Goal: Task Accomplishment & Management: Complete application form

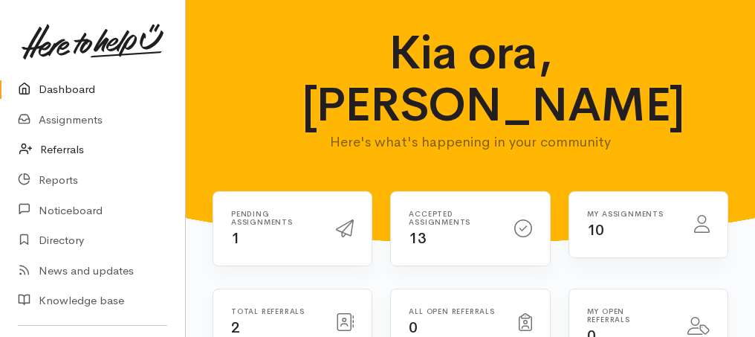
click at [68, 152] on link "Referrals" at bounding box center [92, 149] width 185 height 30
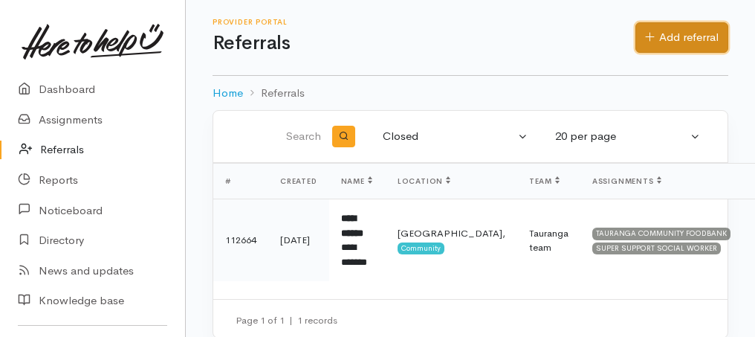
click at [655, 37] on link "Add referral" at bounding box center [681, 37] width 93 height 30
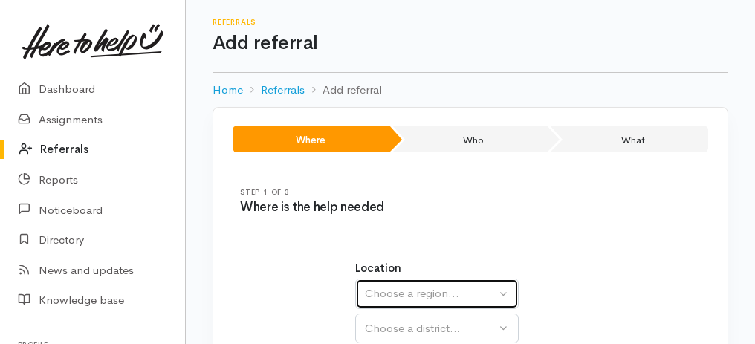
click at [495, 294] on div "Choose a region..." at bounding box center [430, 293] width 131 height 17
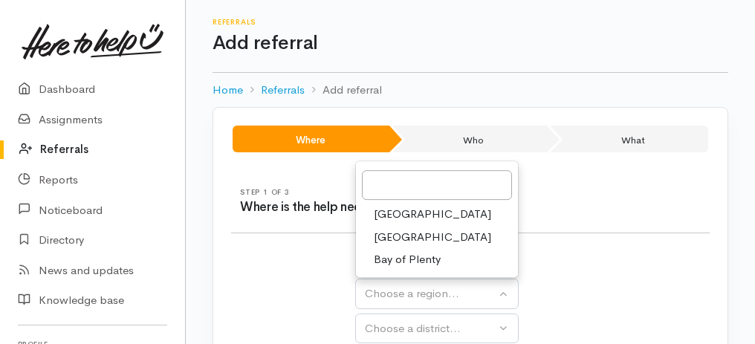
click at [441, 259] on link "Bay of Plenty" at bounding box center [437, 260] width 162 height 23
select select "4"
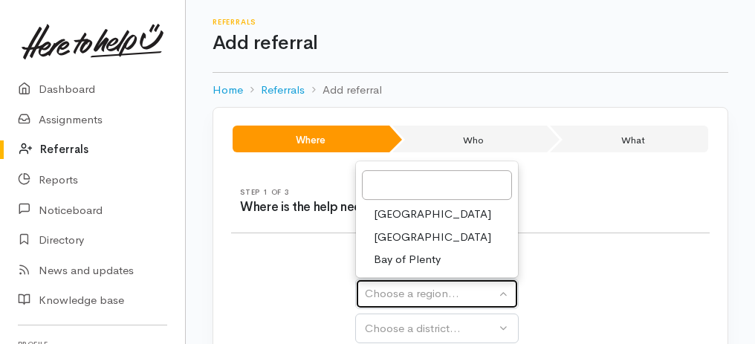
select select
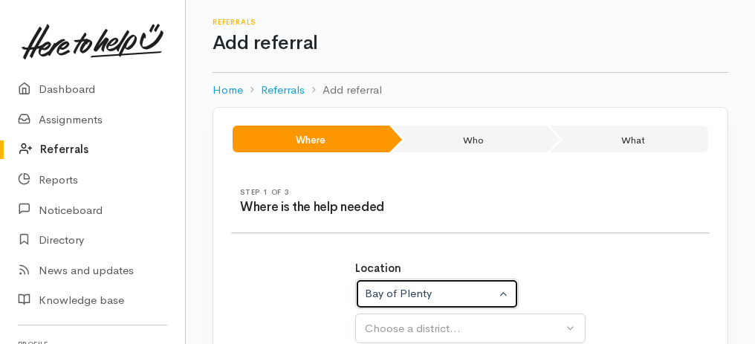
scroll to position [149, 0]
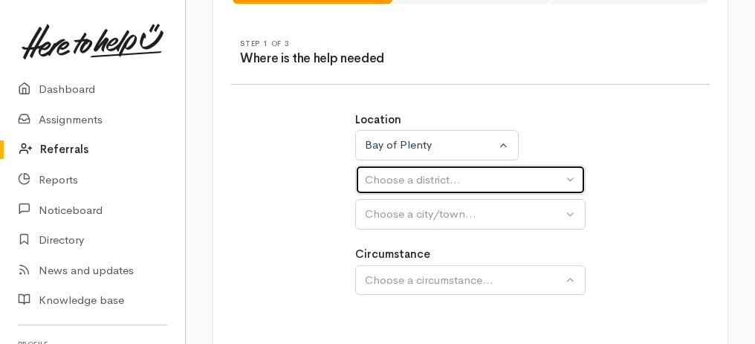
click at [545, 181] on div "Choose a district..." at bounding box center [464, 180] width 198 height 17
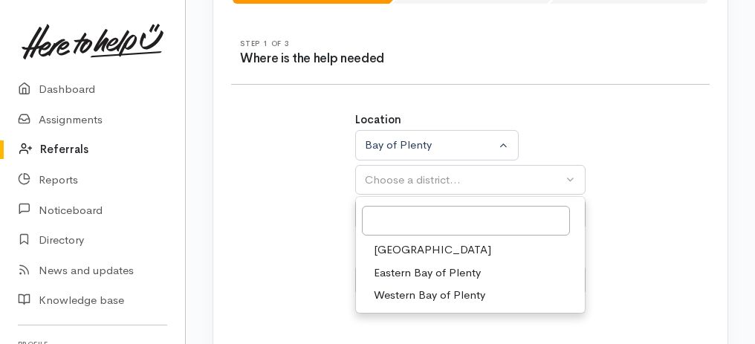
click at [411, 248] on span "Tauranga" at bounding box center [432, 249] width 117 height 17
select select "6"
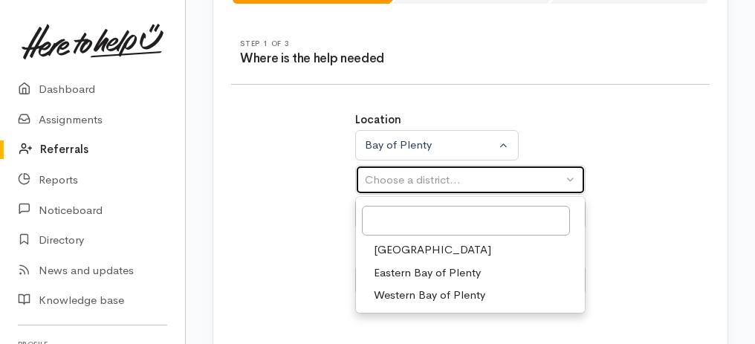
select select
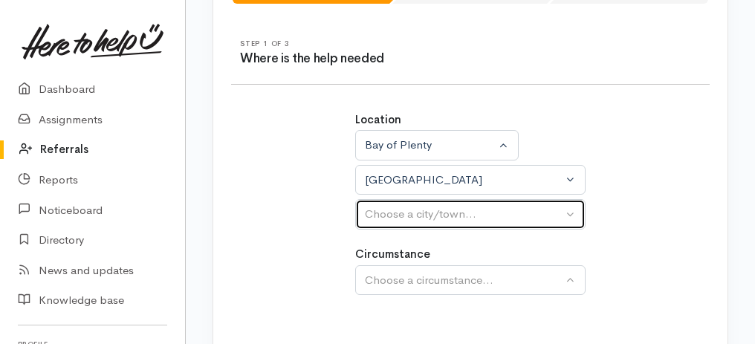
click at [554, 212] on div "Choose a city/town..." at bounding box center [464, 214] width 198 height 17
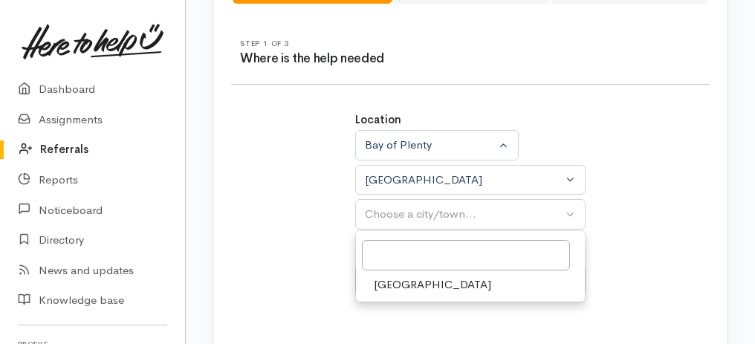
click at [413, 284] on span "Tauranga" at bounding box center [432, 284] width 117 height 17
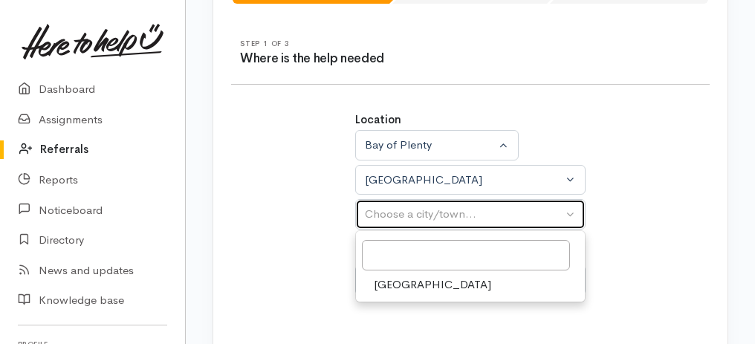
select select "4"
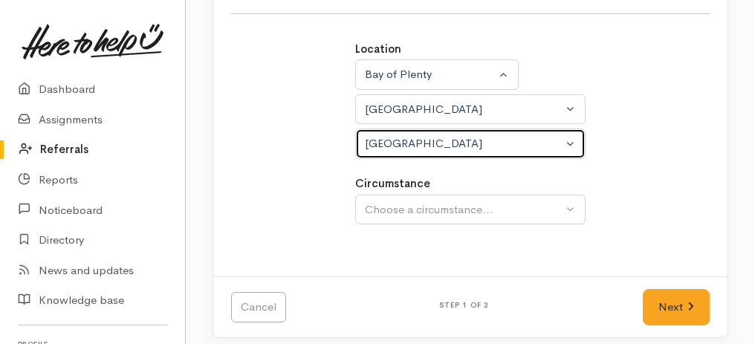
scroll to position [225, 0]
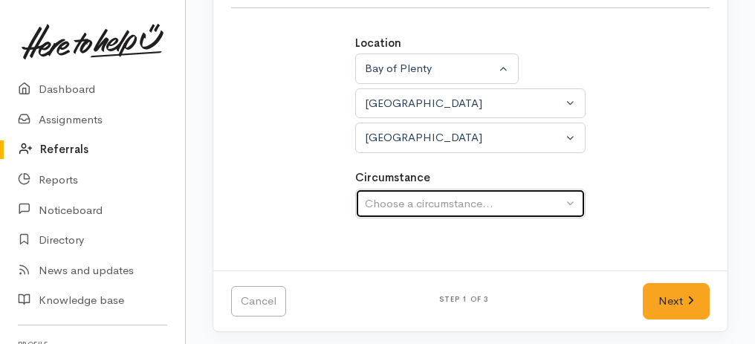
click at [572, 200] on button "Choose a circumstance..." at bounding box center [470, 204] width 230 height 30
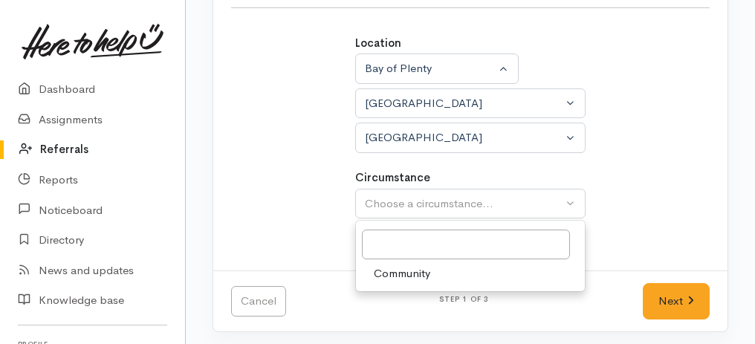
click at [417, 275] on span "Community" at bounding box center [402, 273] width 56 height 17
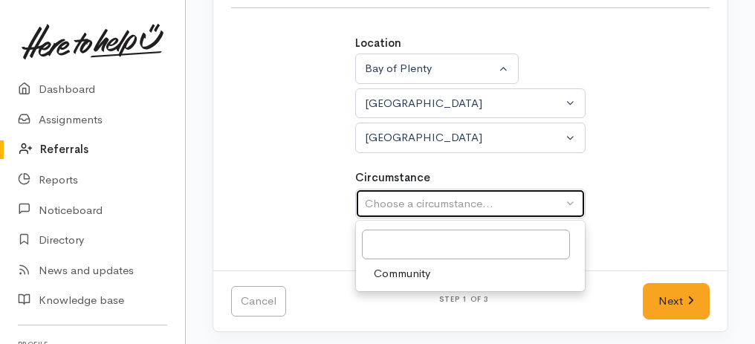
select select "2"
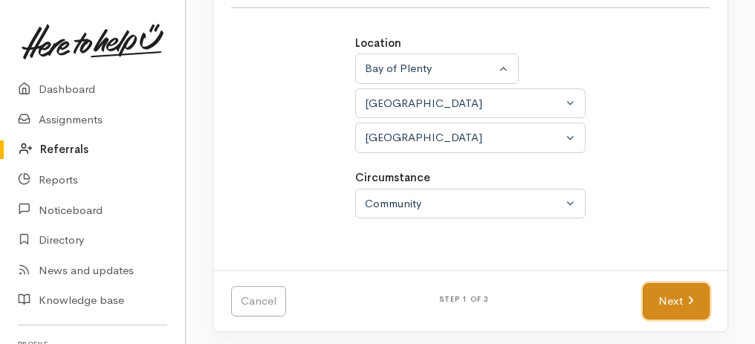
click at [680, 306] on link "Next" at bounding box center [676, 301] width 67 height 36
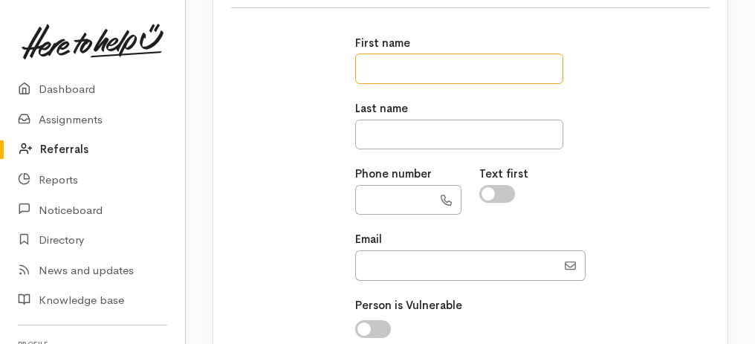
click at [409, 62] on input "text" at bounding box center [459, 68] width 208 height 30
type input "******"
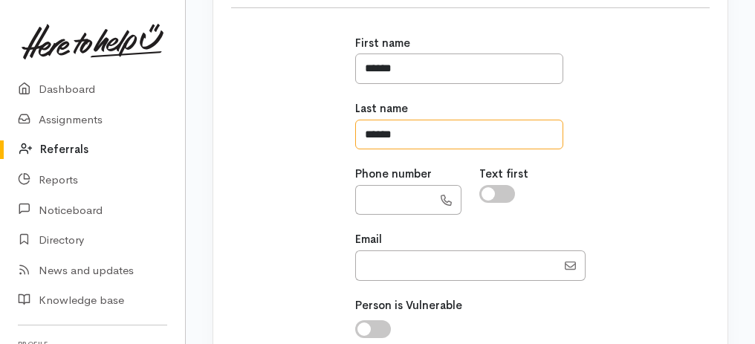
type input "******"
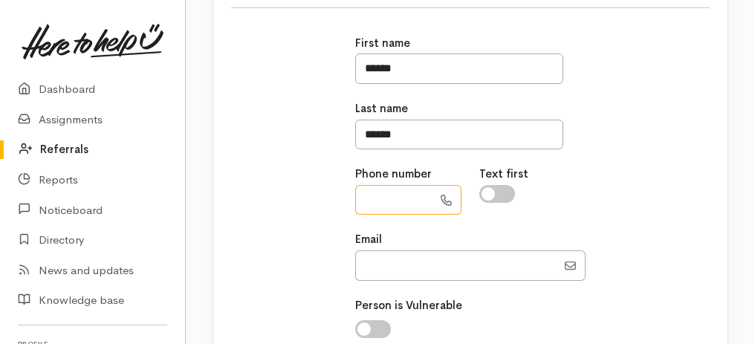
click at [399, 209] on input "text" at bounding box center [393, 200] width 77 height 30
type input "**********"
click at [408, 267] on input "Email" at bounding box center [455, 265] width 201 height 30
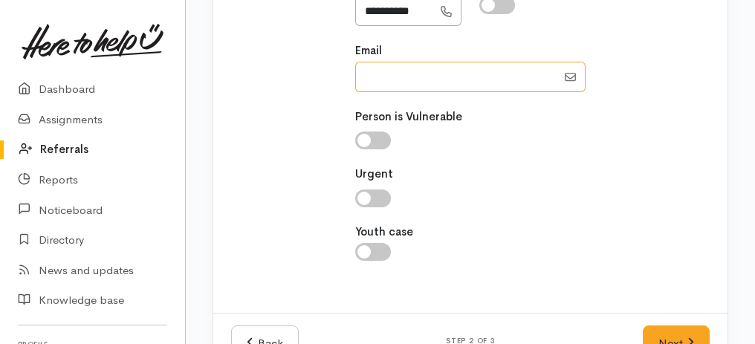
scroll to position [423, 0]
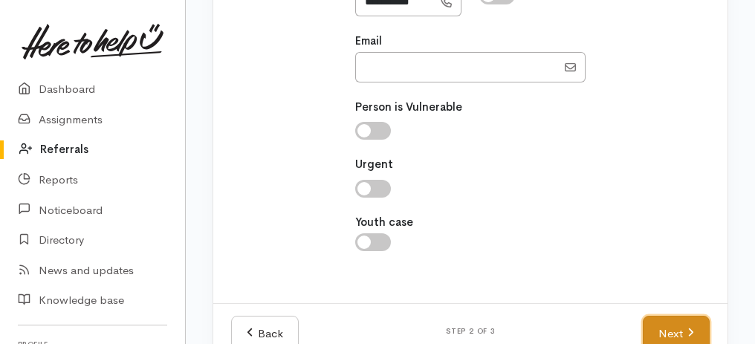
click at [685, 331] on link "Next" at bounding box center [676, 334] width 67 height 36
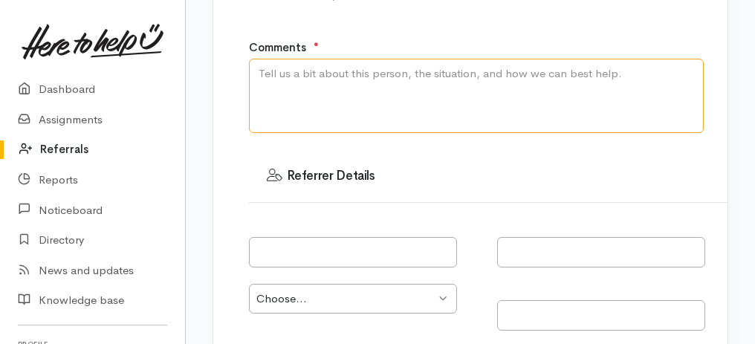
click at [316, 75] on textarea "Comments" at bounding box center [476, 96] width 455 height 74
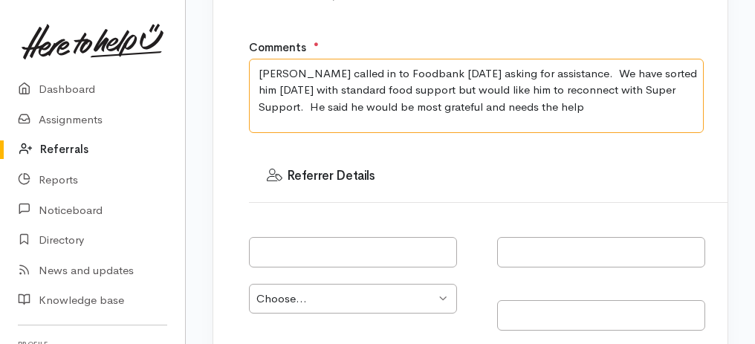
type textarea "Mahuta Walker called in to Foodbank today asking for assistance. We have sorted…"
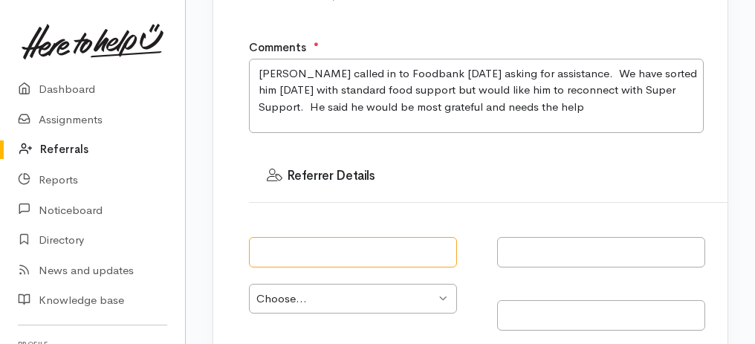
click at [337, 241] on input "text" at bounding box center [353, 252] width 208 height 30
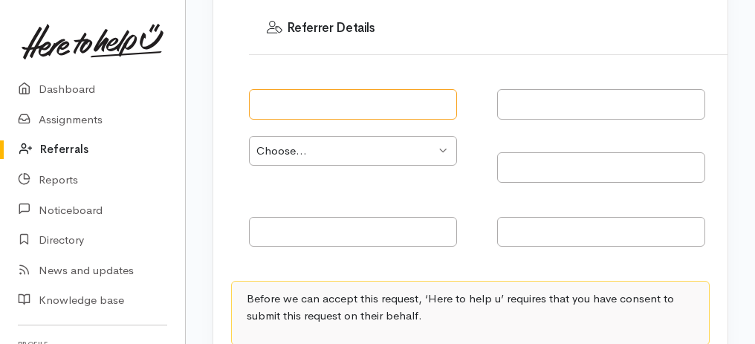
scroll to position [572, 0]
type input "Nicki"
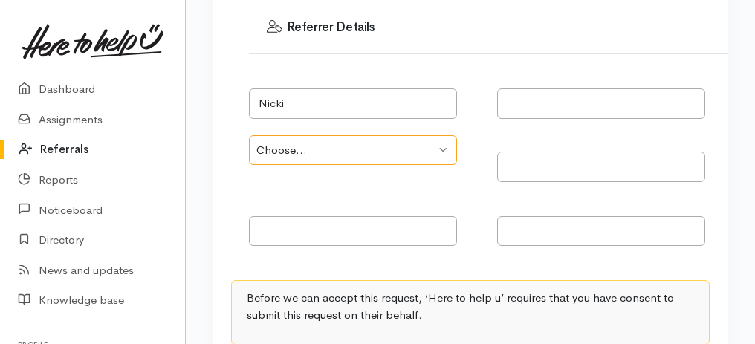
click at [426, 142] on select "Choose... Community provider Health provider Government agency Other" at bounding box center [353, 150] width 208 height 30
select select "186"
click at [249, 135] on select "Choose... Community provider Health provider Government agency Other" at bounding box center [353, 150] width 208 height 30
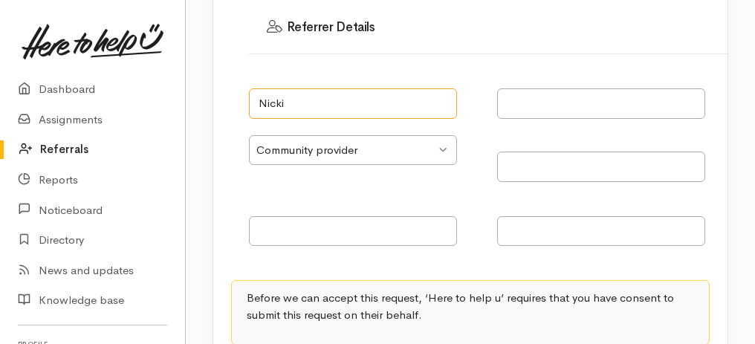
click at [306, 103] on input "Nicki" at bounding box center [353, 103] width 208 height 30
type input "Nicki Goodwin"
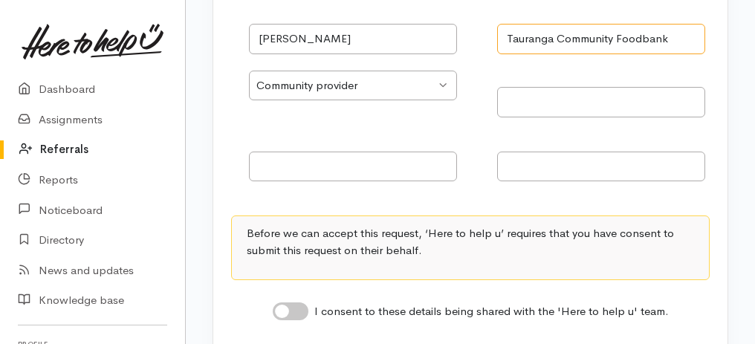
scroll to position [724, 0]
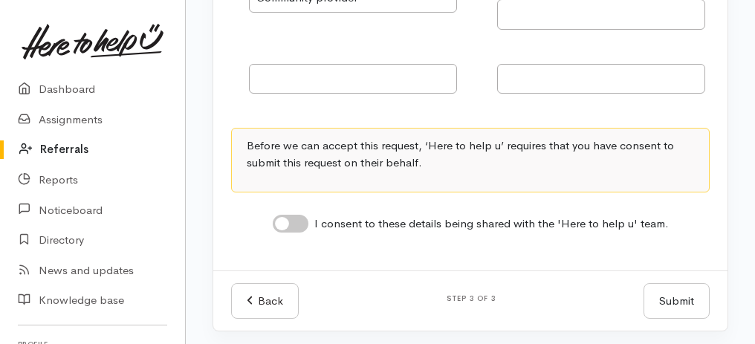
type input "Tauranga Community Foodbank"
click at [283, 224] on input "I consent to these details being shared with the 'Here to help u' team." at bounding box center [291, 224] width 36 height 18
checkbox input "true"
click at [660, 299] on button "Submit" at bounding box center [676, 301] width 66 height 36
click at [681, 302] on button "Submit" at bounding box center [676, 301] width 66 height 36
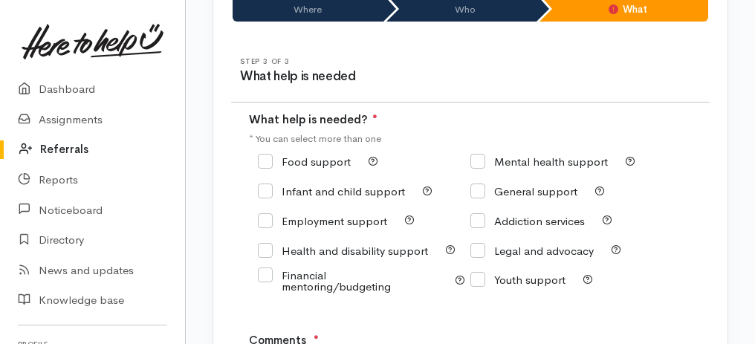
scroll to position [130, 0]
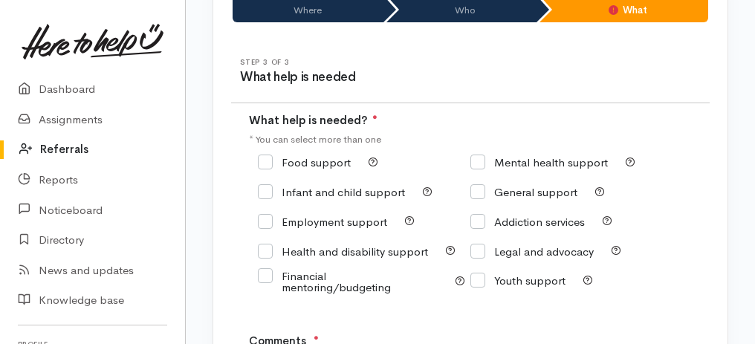
click at [266, 160] on input "Food support" at bounding box center [304, 162] width 93 height 11
checkbox input "true"
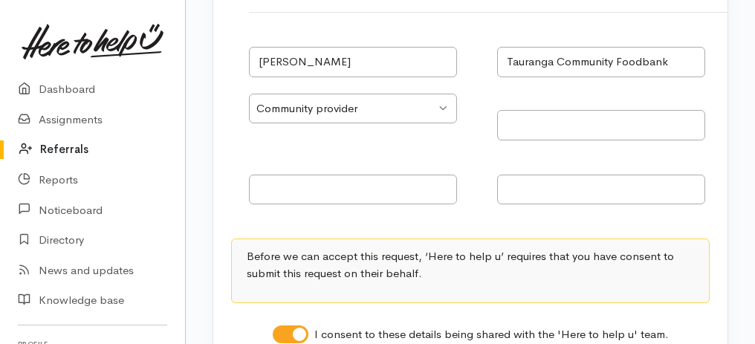
scroll to position [724, 0]
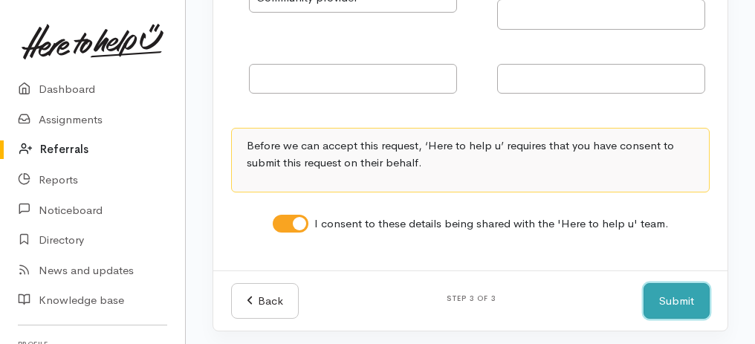
click at [672, 301] on button "Submit" at bounding box center [676, 301] width 66 height 36
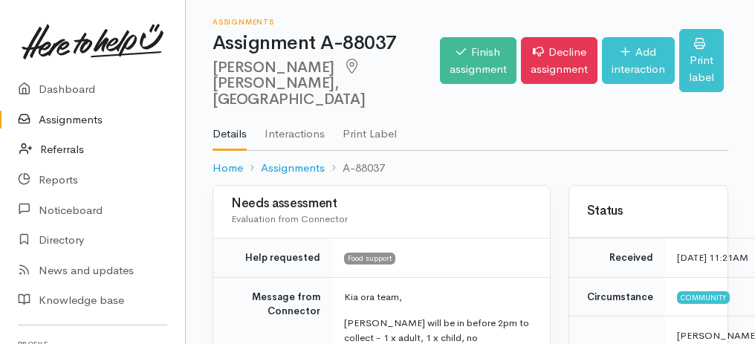
scroll to position [1040, 0]
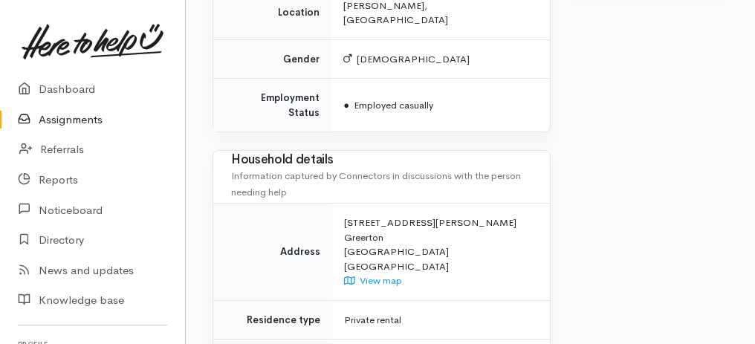
click at [66, 118] on link "Assignments" at bounding box center [92, 120] width 185 height 30
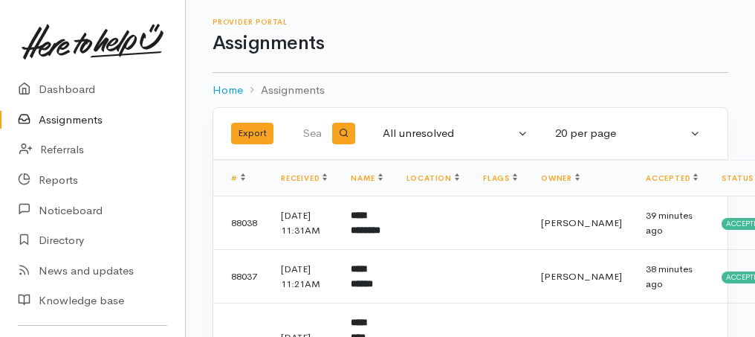
click at [59, 122] on link "Assignments" at bounding box center [92, 120] width 185 height 30
click at [74, 115] on link "Assignments" at bounding box center [92, 120] width 185 height 30
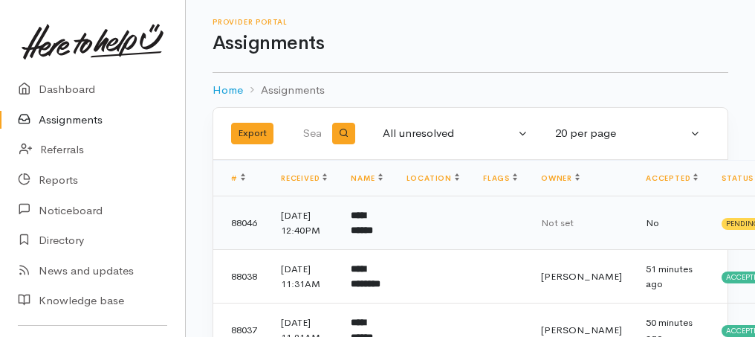
click at [373, 226] on b "**********" at bounding box center [362, 222] width 22 height 25
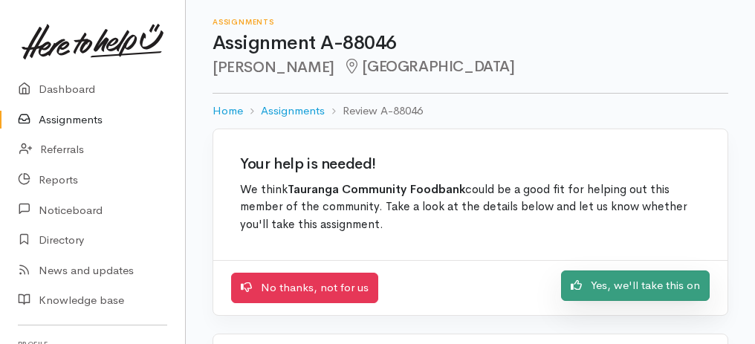
click at [665, 282] on link "Yes, we'll take this on" at bounding box center [635, 285] width 149 height 30
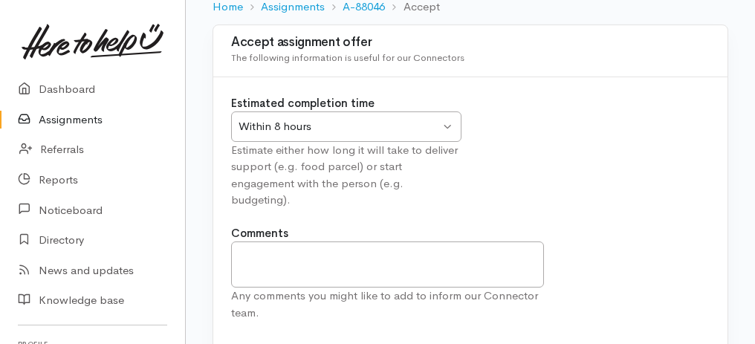
scroll to position [185, 0]
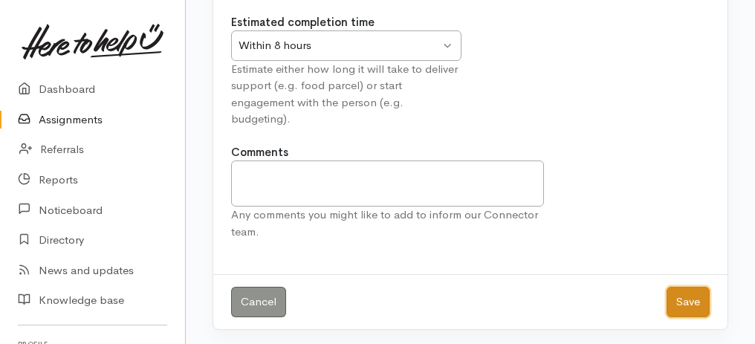
click at [700, 297] on button "Save" at bounding box center [687, 302] width 43 height 30
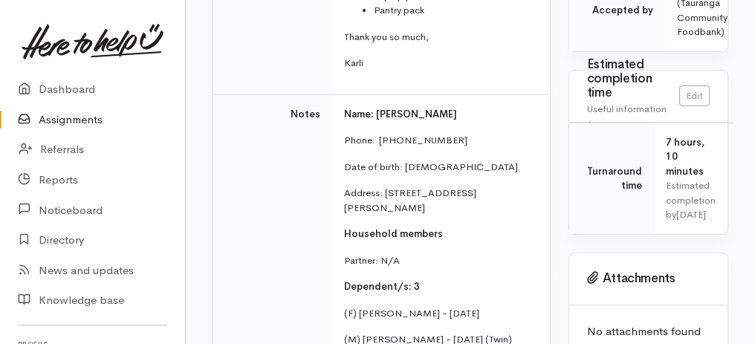
scroll to position [643, 0]
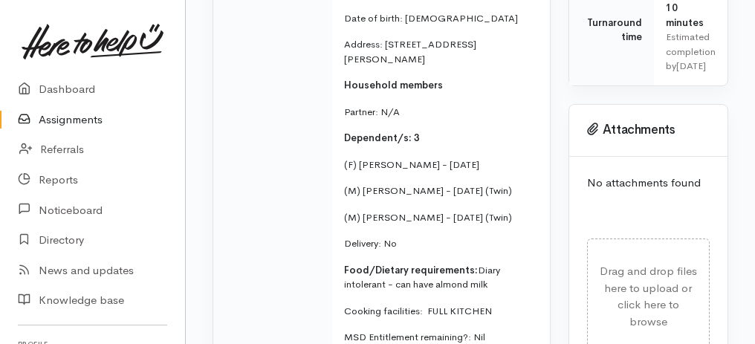
drag, startPoint x: 345, startPoint y: 171, endPoint x: 510, endPoint y: 235, distance: 176.4
click at [510, 235] on td "Name: Ozora Singh Phone:  02041036793 Date of birth: 12/11/1991 Address: 118 Hy…" at bounding box center [441, 157] width 218 height 423
copy td "F) Ashira Singh - 18/06/2018 (M) Ajit Singh - 06/11/2020 (Twin) (M) Jujhar Sing…"
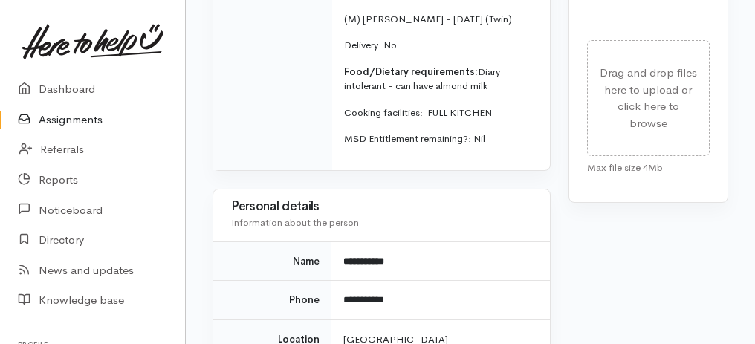
scroll to position [1040, 0]
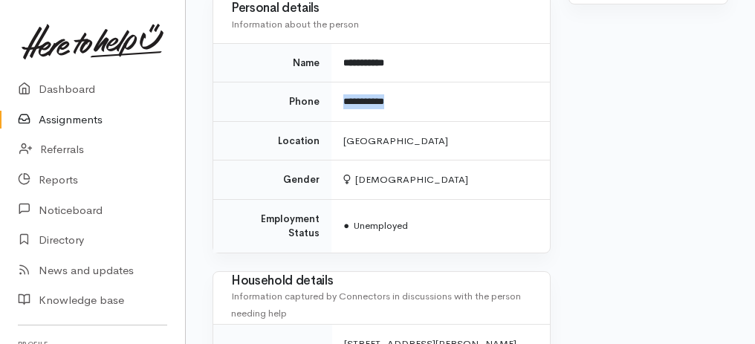
drag, startPoint x: 343, startPoint y: 115, endPoint x: 434, endPoint y: 116, distance: 90.6
click at [434, 116] on td "**********" at bounding box center [440, 101] width 218 height 39
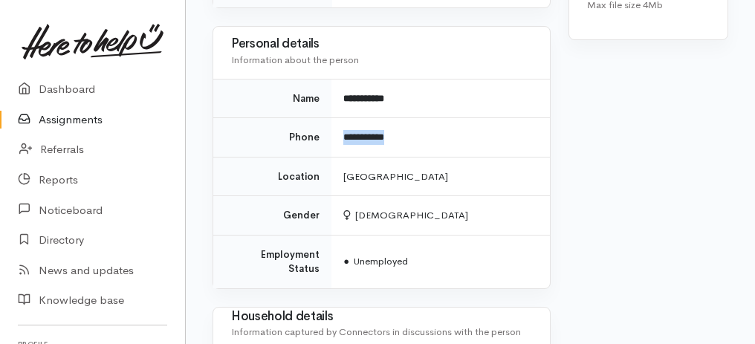
scroll to position [1195, 0]
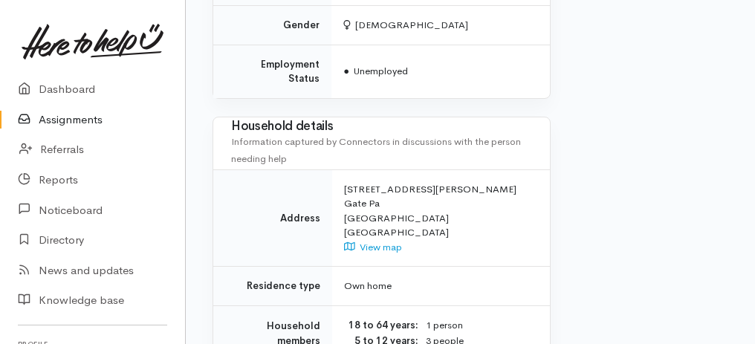
drag, startPoint x: 210, startPoint y: 117, endPoint x: 495, endPoint y: 360, distance: 374.1
copy div "Needs assessment Evaluation from Connector Help requested Food support Message …"
click at [88, 120] on link "Assignments" at bounding box center [92, 120] width 185 height 30
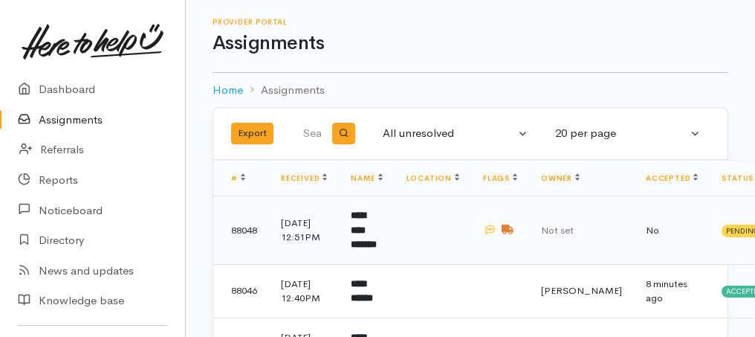
click at [377, 235] on b "**********" at bounding box center [364, 229] width 26 height 39
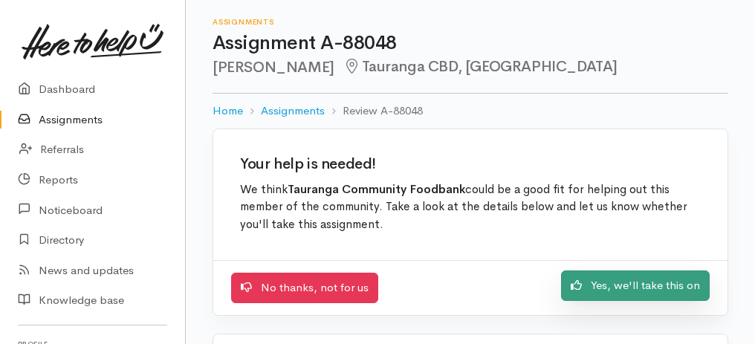
click at [646, 283] on link "Yes, we'll take this on" at bounding box center [635, 285] width 149 height 30
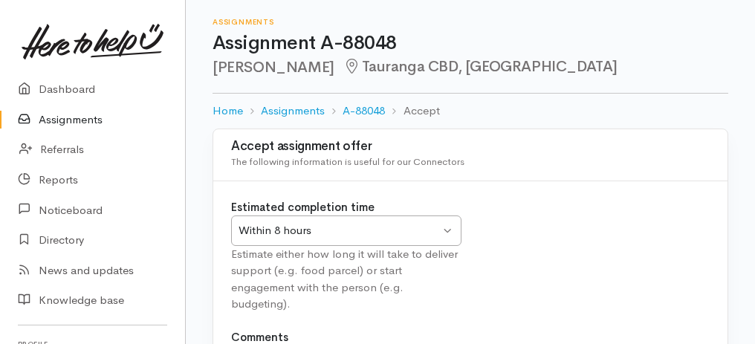
click at [394, 227] on div "Within 8 hours" at bounding box center [338, 230] width 201 height 17
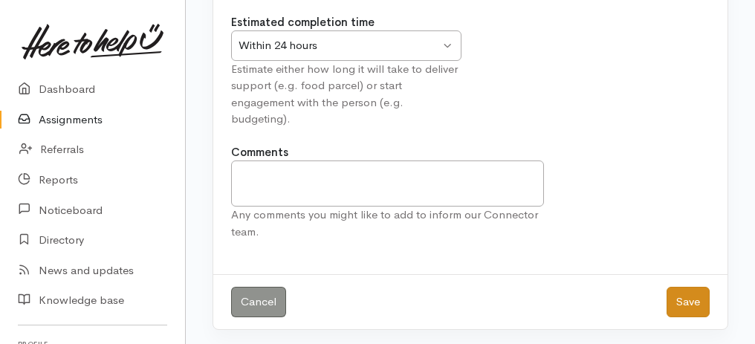
drag, startPoint x: 724, startPoint y: 303, endPoint x: 705, endPoint y: 302, distance: 18.6
click at [716, 303] on div "Cancel Save" at bounding box center [470, 301] width 514 height 55
click at [695, 307] on button "Save" at bounding box center [687, 302] width 43 height 30
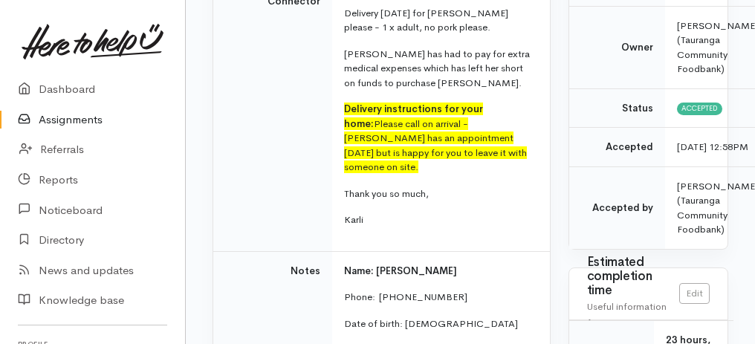
scroll to position [149, 0]
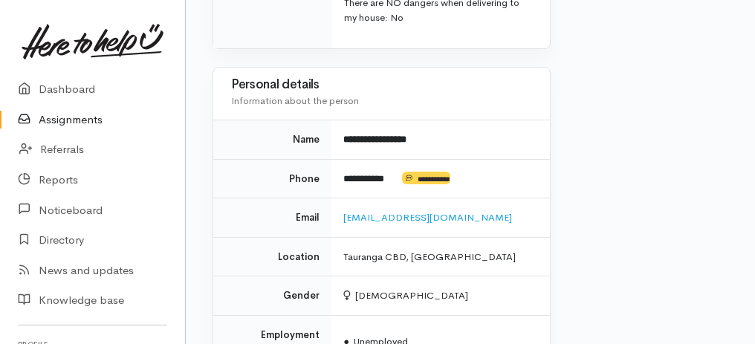
drag, startPoint x: 214, startPoint y: 33, endPoint x: 425, endPoint y: 344, distance: 376.0
click at [425, 343] on div "Needs assessment Evaluation from Connector Help requested Food support Message …" at bounding box center [382, 5] width 356 height 1786
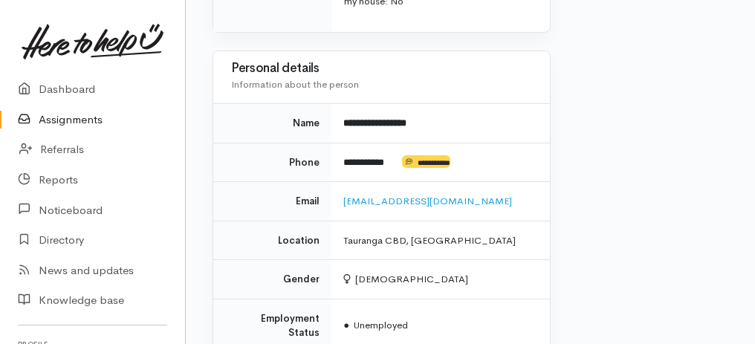
click at [455, 276] on td "Female" at bounding box center [440, 279] width 218 height 39
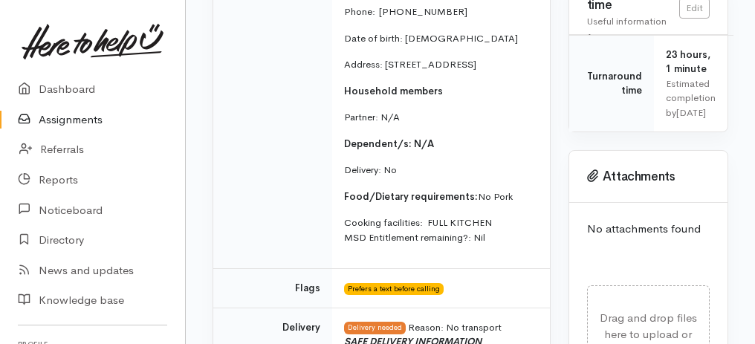
scroll to position [384, 0]
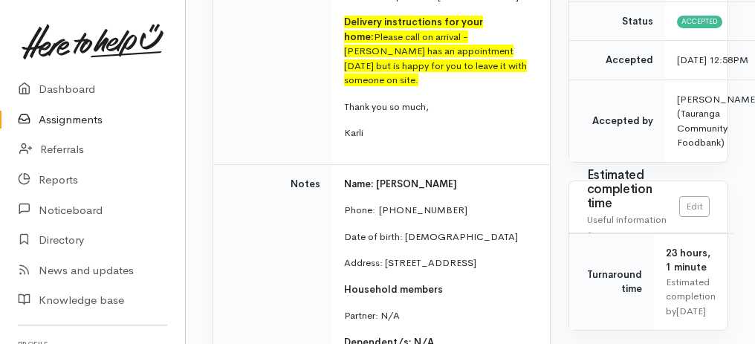
click at [78, 120] on link "Assignments" at bounding box center [92, 120] width 185 height 30
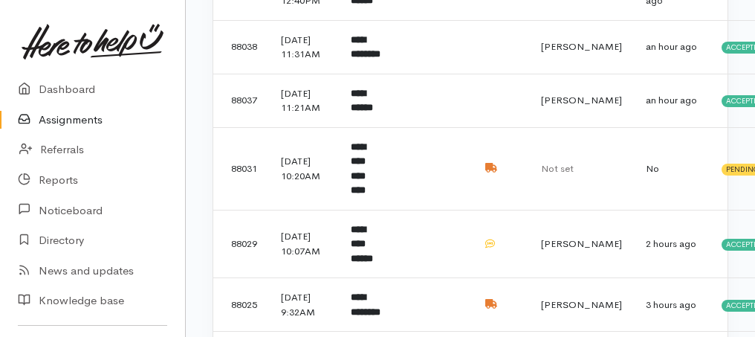
scroll to position [495, 0]
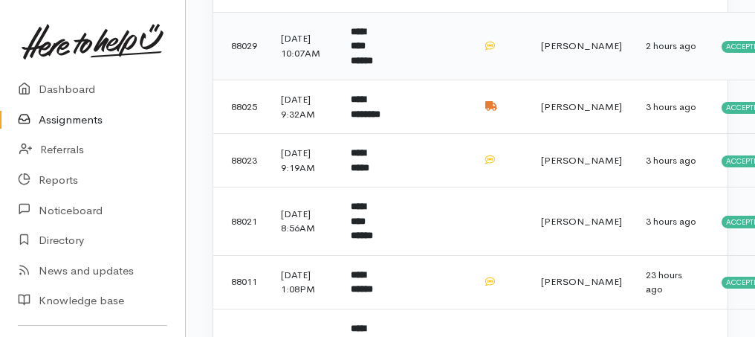
click at [373, 65] on b "**********" at bounding box center [362, 46] width 22 height 39
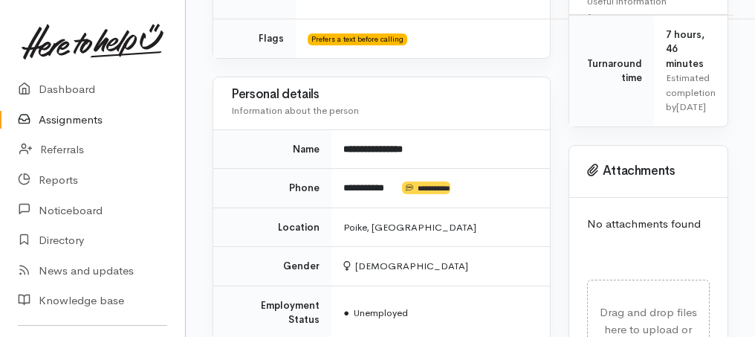
scroll to position [693, 0]
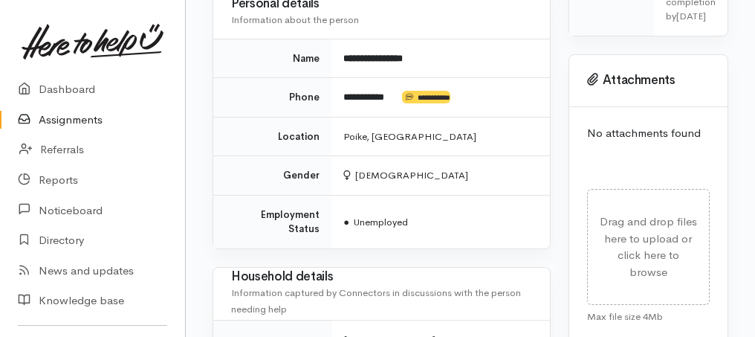
click at [80, 122] on link "Assignments" at bounding box center [92, 120] width 185 height 30
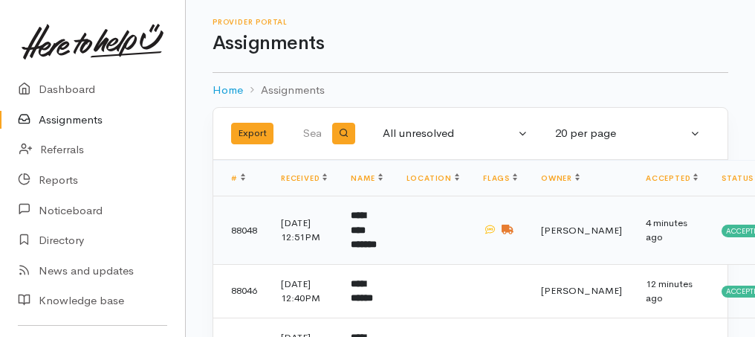
scroll to position [198, 0]
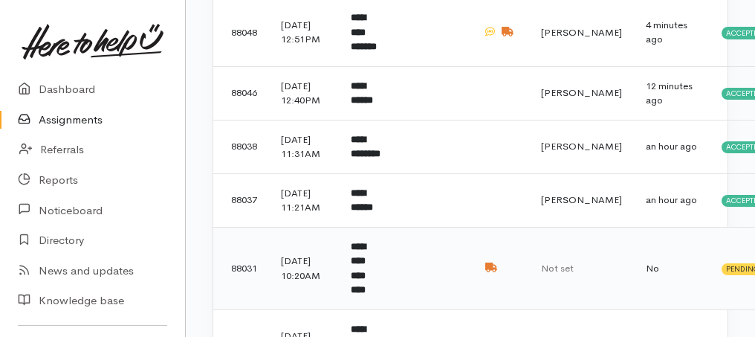
click at [365, 295] on b "**********" at bounding box center [358, 267] width 15 height 53
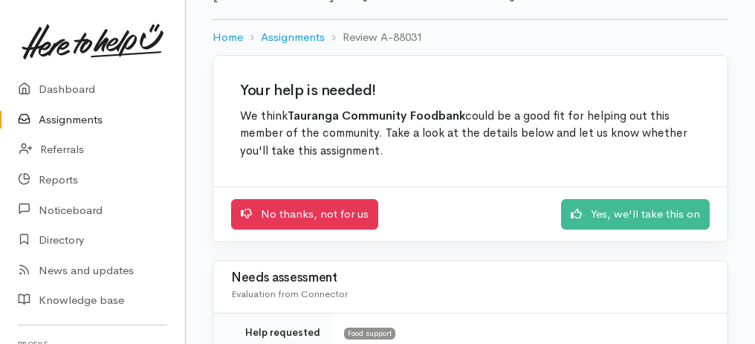
scroll to position [149, 0]
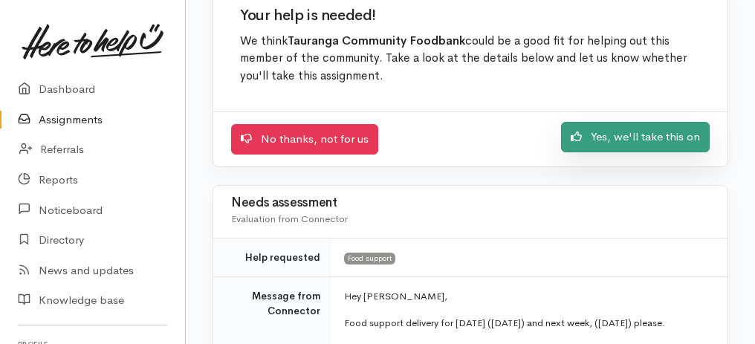
click at [660, 140] on link "Yes, we'll take this on" at bounding box center [635, 137] width 149 height 30
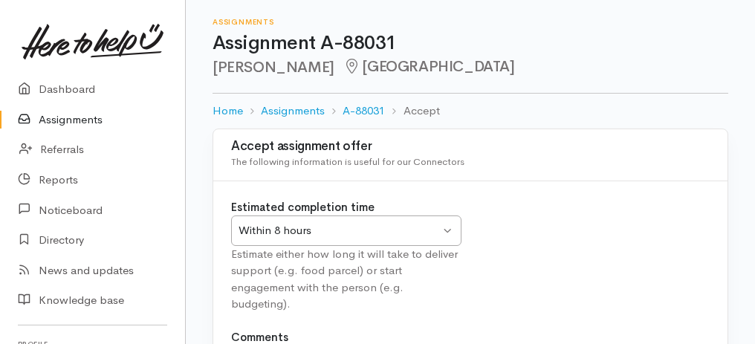
click at [447, 235] on div "Within 8 hours Within 8 hours" at bounding box center [346, 230] width 230 height 30
click at [561, 267] on div "Estimated completion time Within 24 hours Within 24 hours Within 8 hours Within…" at bounding box center [470, 264] width 496 height 130
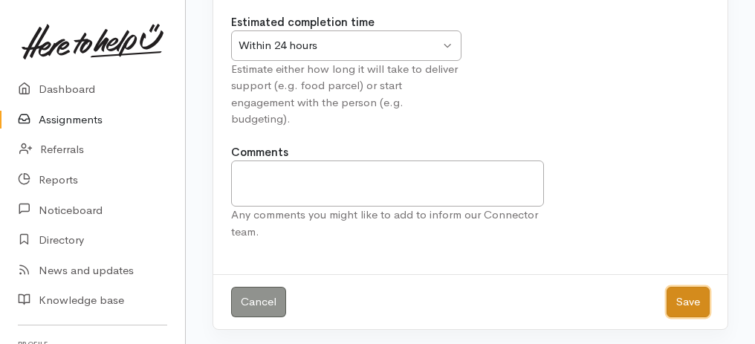
click at [678, 299] on button "Save" at bounding box center [687, 302] width 43 height 30
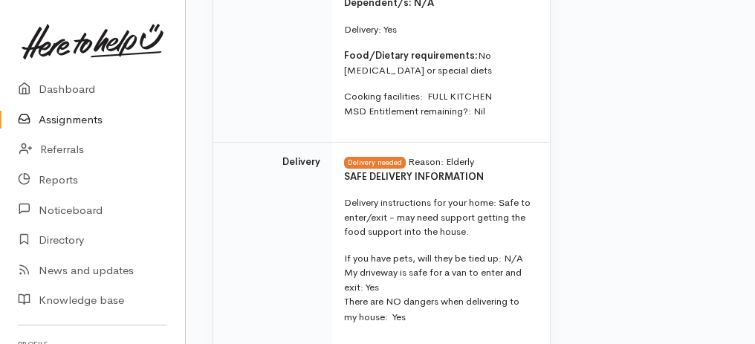
scroll to position [1629, 0]
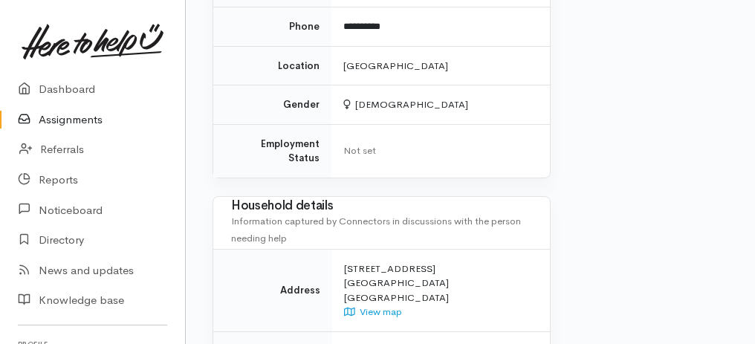
drag, startPoint x: 221, startPoint y: 193, endPoint x: 428, endPoint y: 367, distance: 270.5
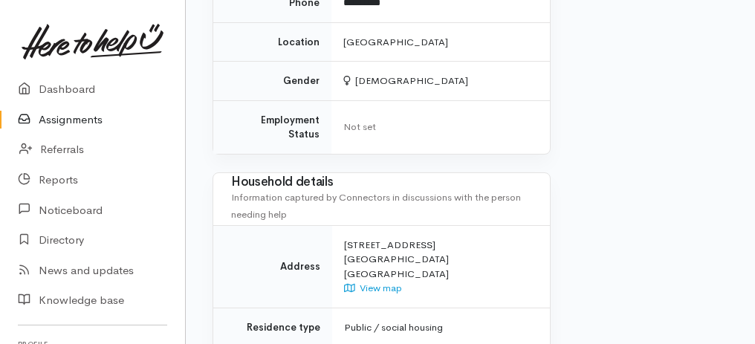
copy div "Lorem ipsumdolor Sitametcon adip Elitseddo Eius temporinc Utla etdolor Magnaal …"
click at [328, 143] on td "Employment Status" at bounding box center [272, 126] width 118 height 53
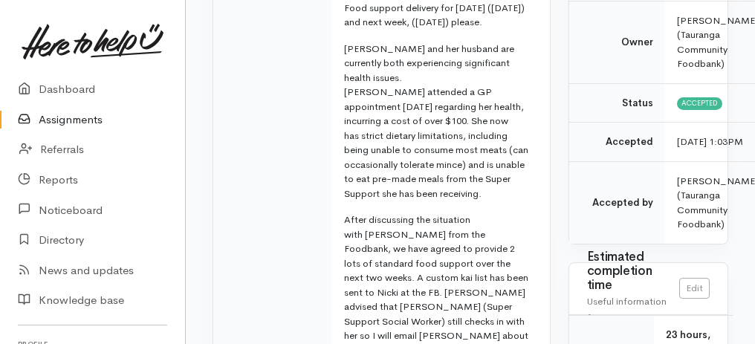
scroll to position [292, 0]
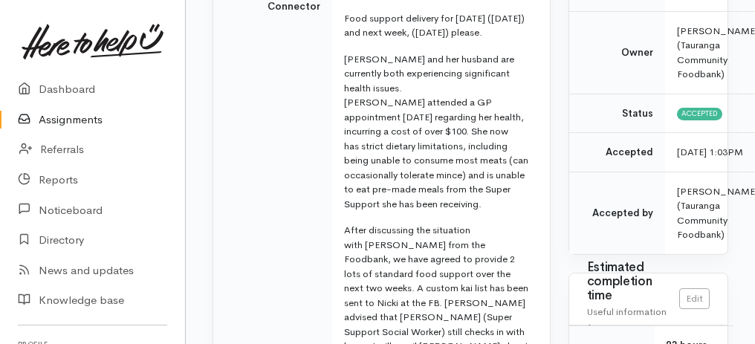
click at [62, 125] on link "Assignments" at bounding box center [92, 120] width 185 height 30
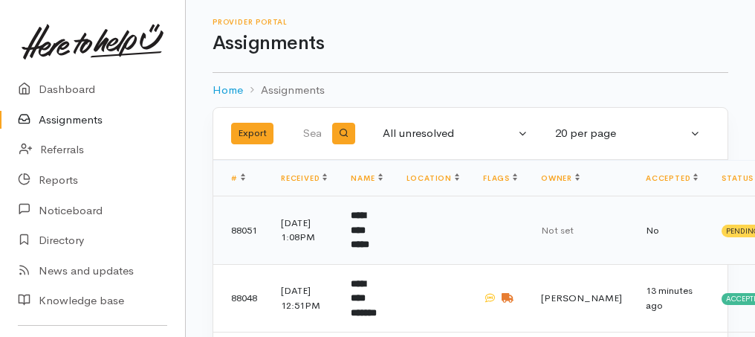
scroll to position [149, 0]
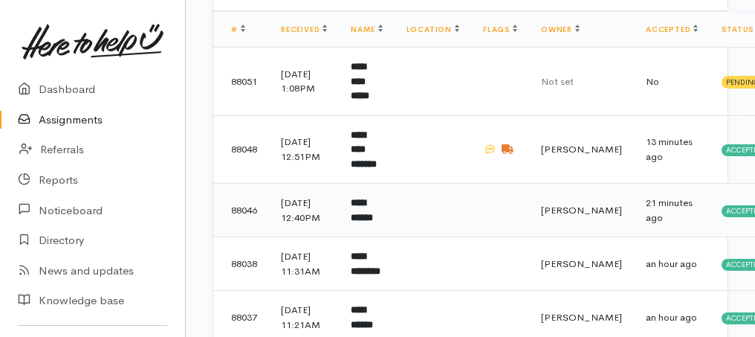
click at [378, 222] on td "**********" at bounding box center [366, 209] width 55 height 53
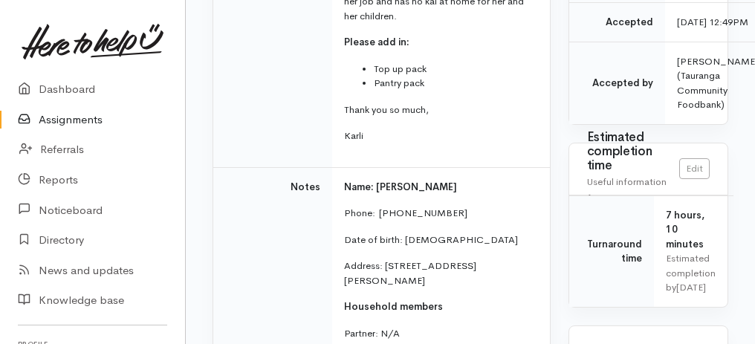
scroll to position [297, 0]
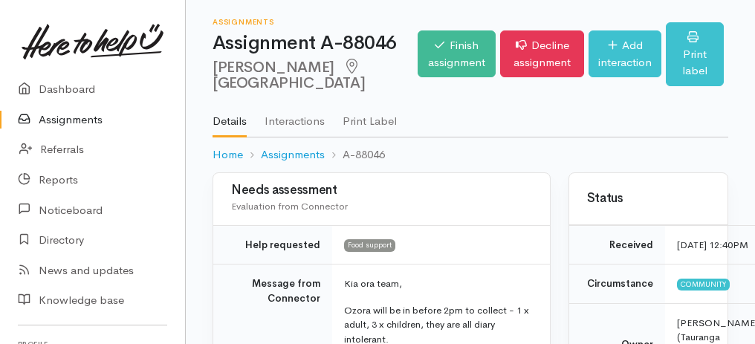
scroll to position [297, 0]
